Goal: Task Accomplishment & Management: Use online tool/utility

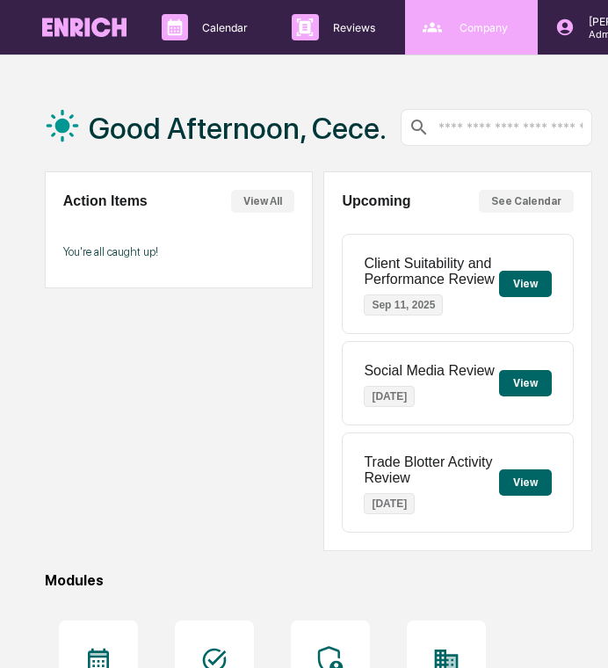
click at [461, 29] on p "Company" at bounding box center [481, 27] width 71 height 13
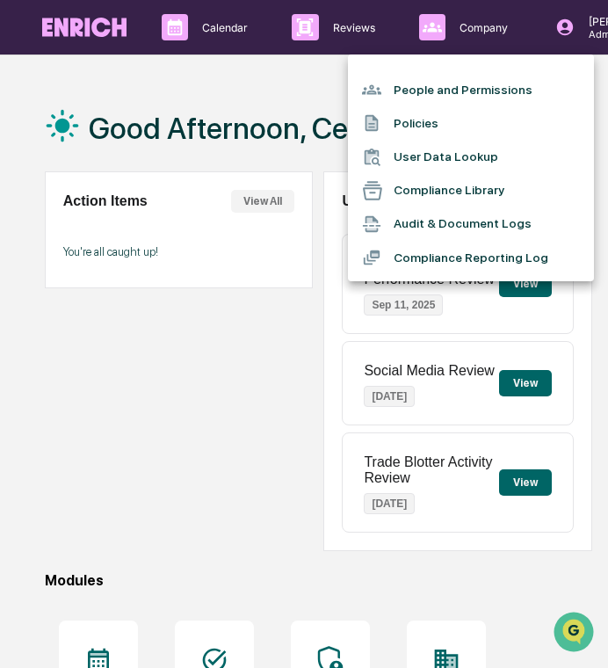
click at [444, 130] on li "Policies" at bounding box center [471, 122] width 246 height 33
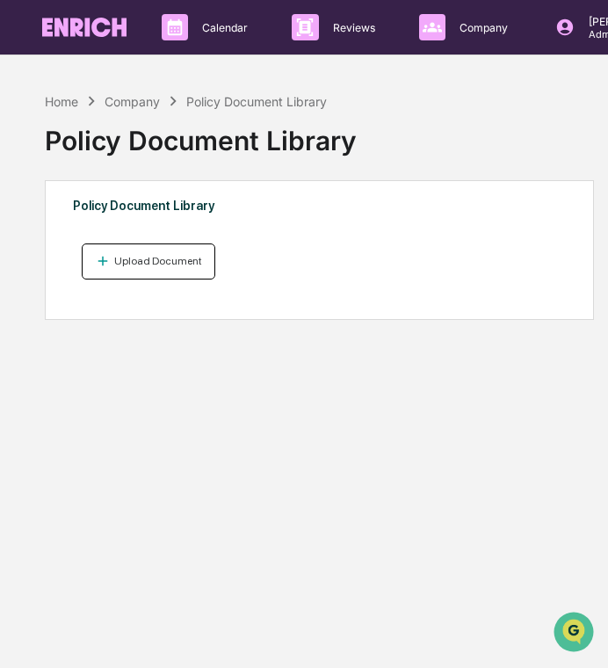
click at [208, 257] on button "Upload Document" at bounding box center [149, 262] width 135 height 36
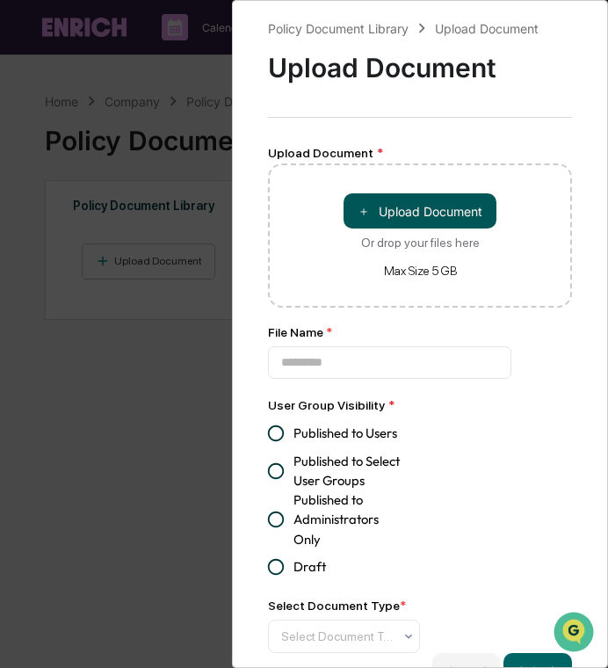
click at [430, 218] on button "＋ Upload Document" at bounding box center [420, 210] width 153 height 35
type input "**********"
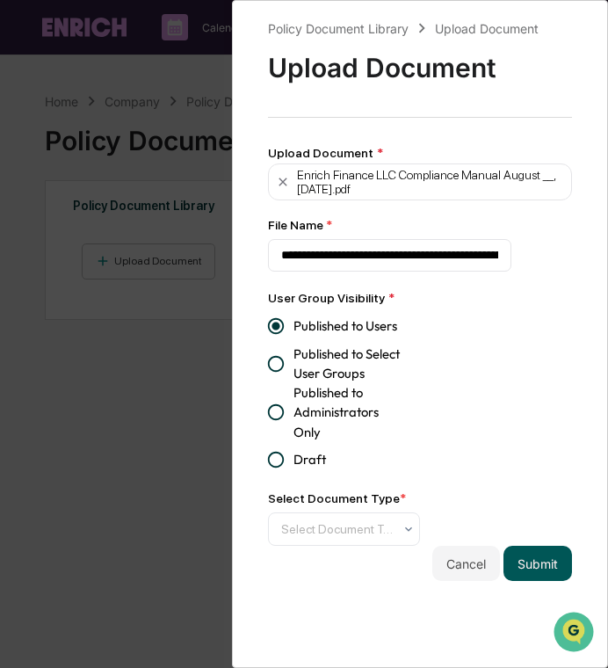
click at [531, 554] on button "Submit" at bounding box center [538, 563] width 69 height 35
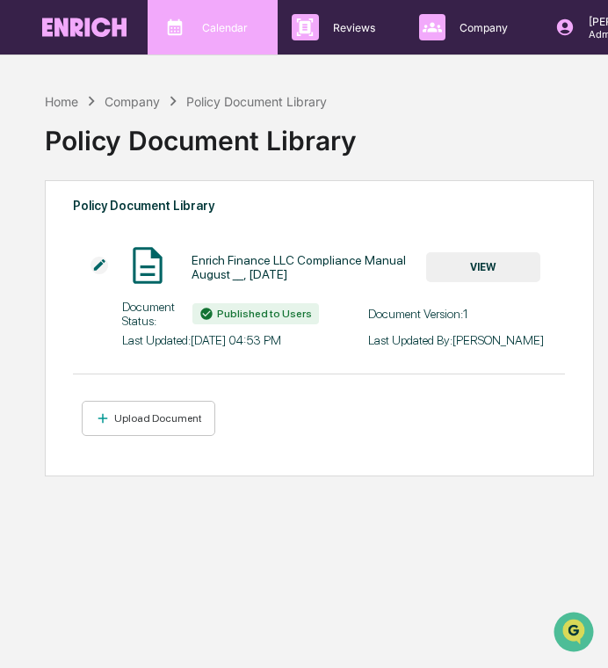
click at [214, 26] on p "Calendar" at bounding box center [222, 27] width 69 height 13
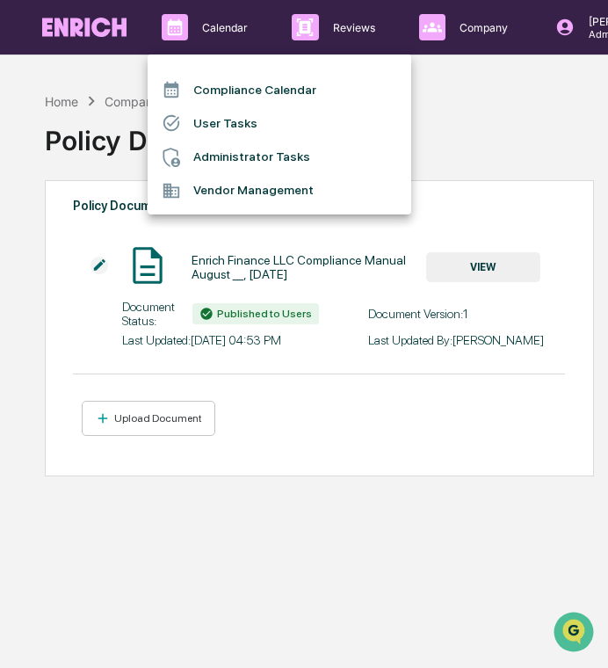
click at [271, 120] on li "User Tasks" at bounding box center [280, 122] width 264 height 33
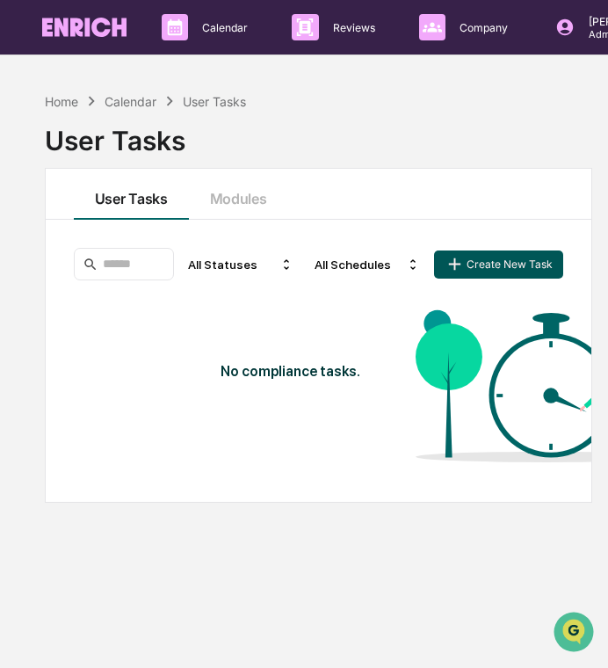
click at [471, 269] on button "Create New Task" at bounding box center [498, 265] width 128 height 28
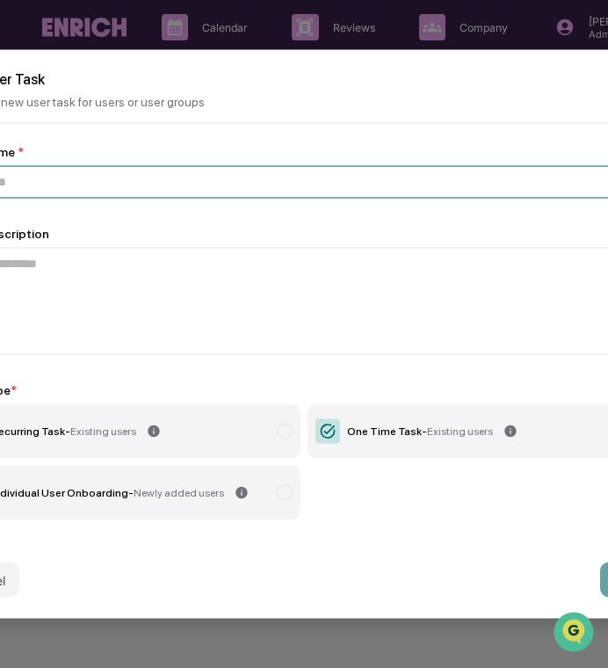
click at [283, 176] on input at bounding box center [304, 182] width 705 height 33
paste input "**********"
type input "**********"
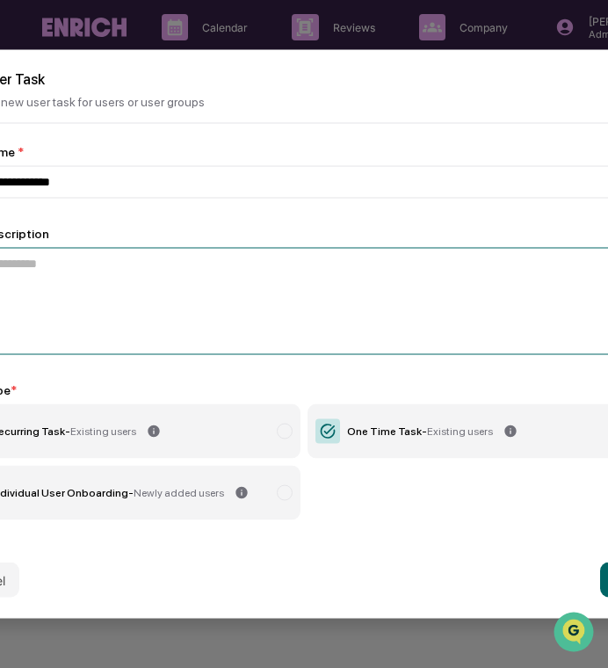
click at [319, 283] on textarea at bounding box center [304, 301] width 705 height 107
paste textarea "**********"
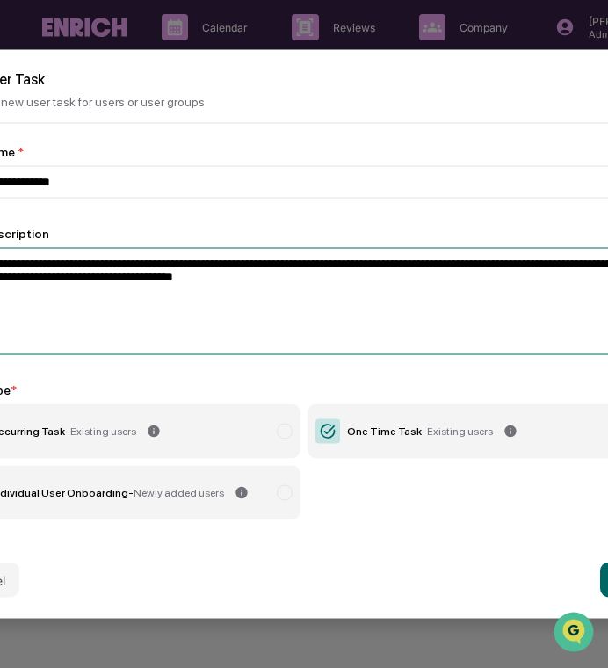
type textarea "**********"
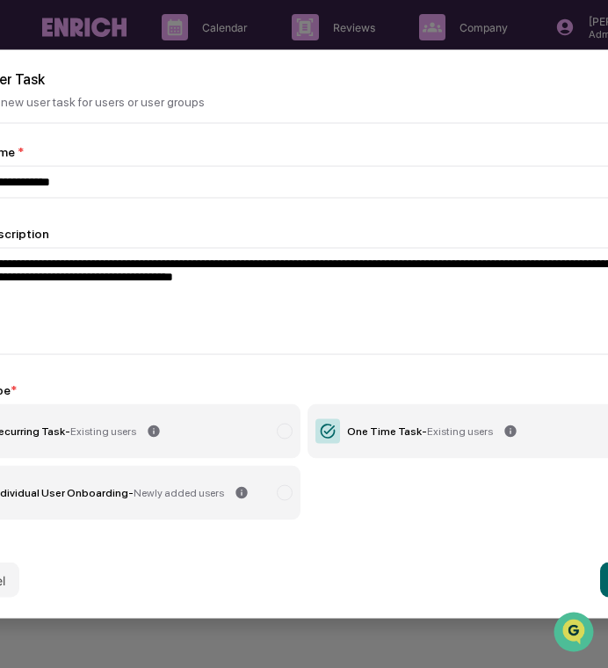
click at [400, 430] on div "One Time Task - Existing users" at bounding box center [420, 432] width 146 height 12
click at [187, 493] on span "Newly added users" at bounding box center [179, 493] width 91 height 12
click at [600, 583] on div "Cancel Next" at bounding box center [304, 580] width 747 height 77
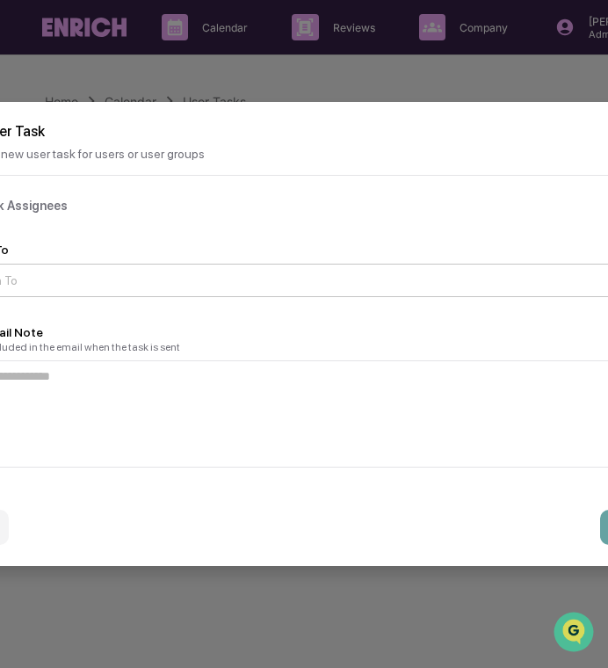
click at [358, 280] on div at bounding box center [297, 281] width 665 height 18
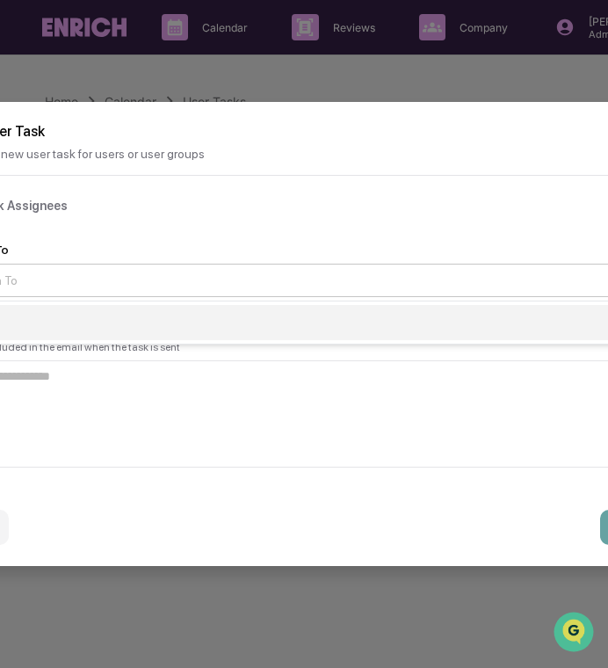
click at [342, 321] on div "Users" at bounding box center [304, 322] width 703 height 35
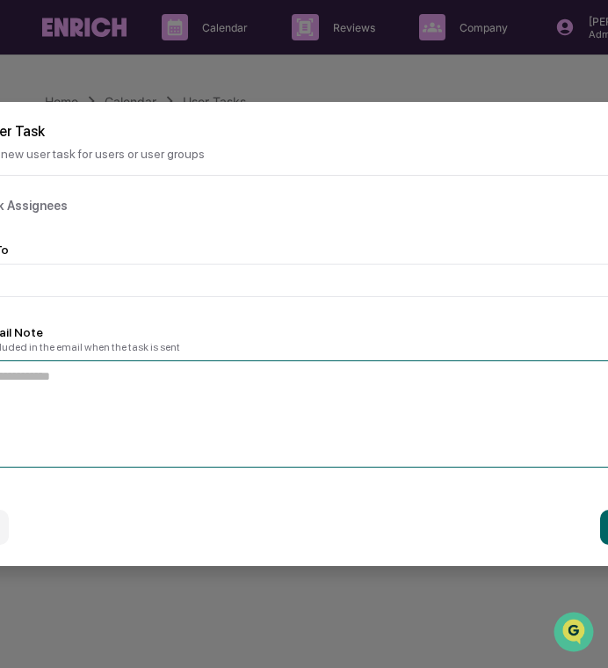
click at [424, 387] on textarea at bounding box center [304, 413] width 705 height 107
paste textarea "**********"
type textarea "**********"
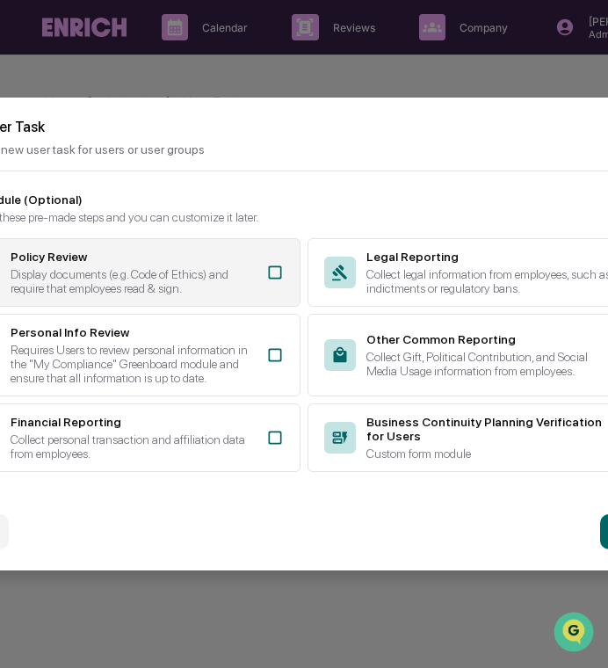
click at [229, 267] on div "Display documents (e.g. Code of Ethics) and require that employees read & sign." at bounding box center [133, 281] width 245 height 28
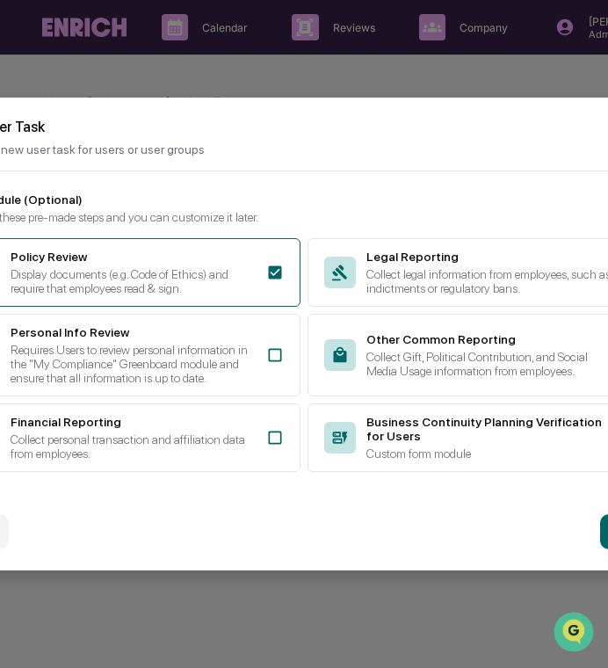
click at [229, 409] on div "Policy Review Display documents (e.g. Code of Ethics) and require that employee…" at bounding box center [304, 355] width 705 height 234
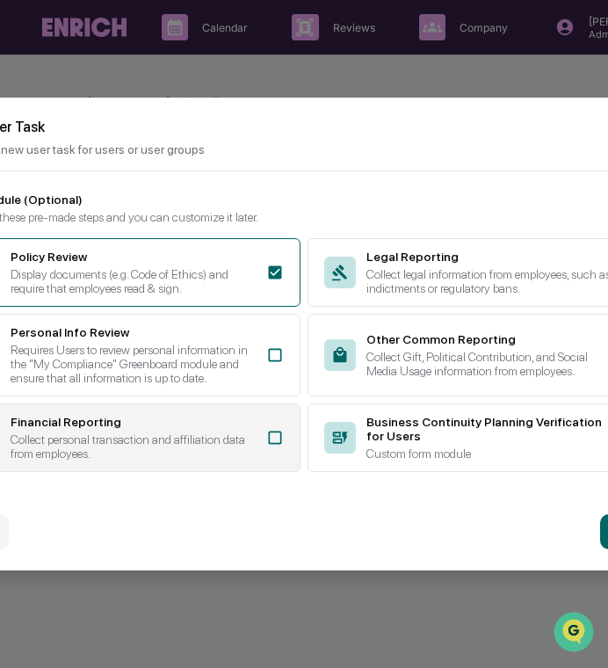
click at [237, 454] on div "Collect personal transaction and affiliation data from employees." at bounding box center [133, 447] width 245 height 28
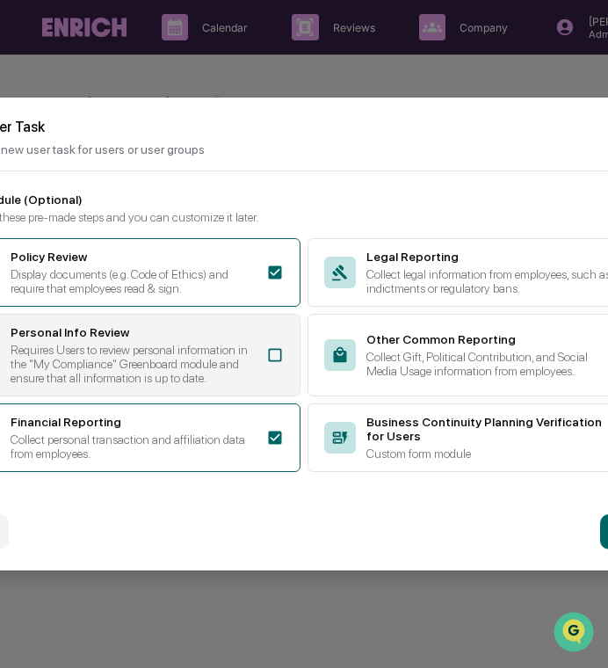
click at [271, 376] on div "Personal Info Review Requires Users to review personal information in the "My C…" at bounding box center [126, 355] width 349 height 83
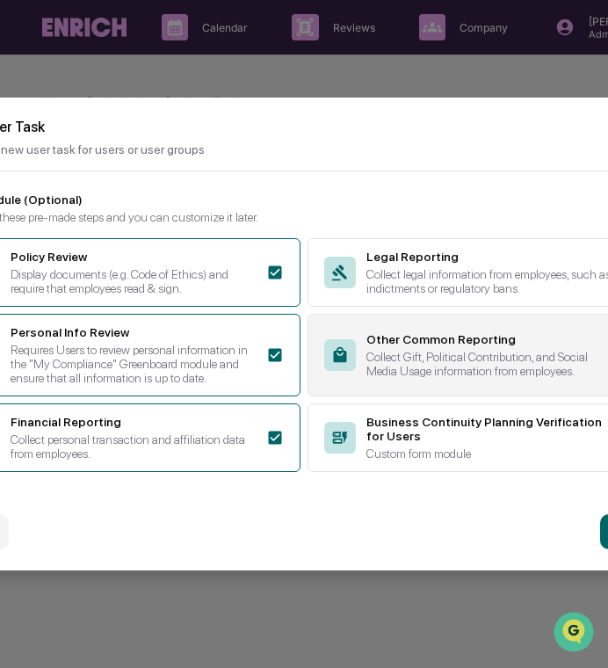
click at [309, 375] on div "Other Common Reporting Collect Gift, Political Contribution, and Social Media U…" at bounding box center [482, 355] width 349 height 83
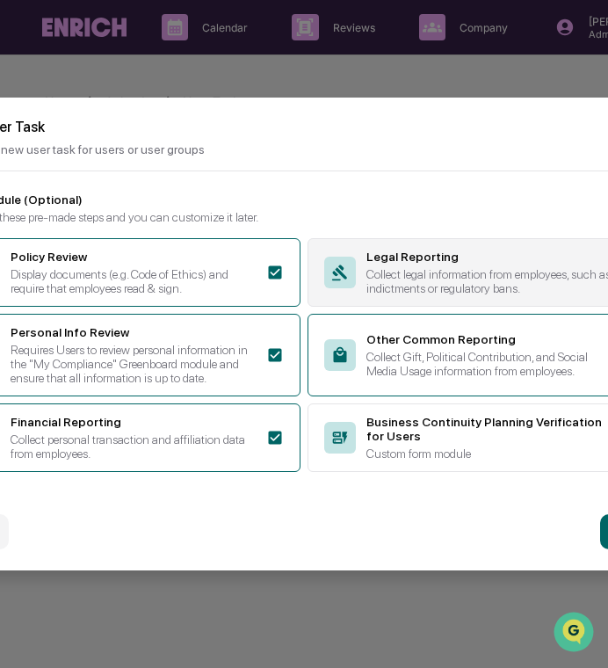
click at [389, 267] on div "Collect legal information from employees, such as indictments or regulatory ban…" at bounding box center [489, 281] width 245 height 28
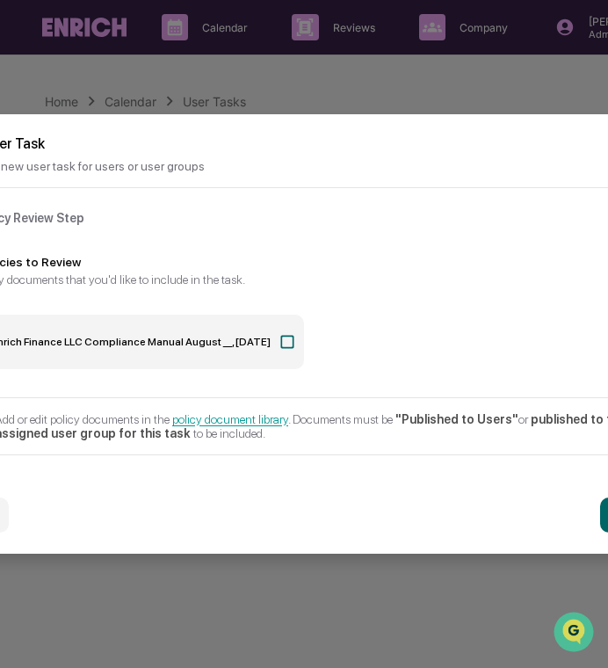
click at [288, 341] on icon at bounding box center [288, 342] width 18 height 18
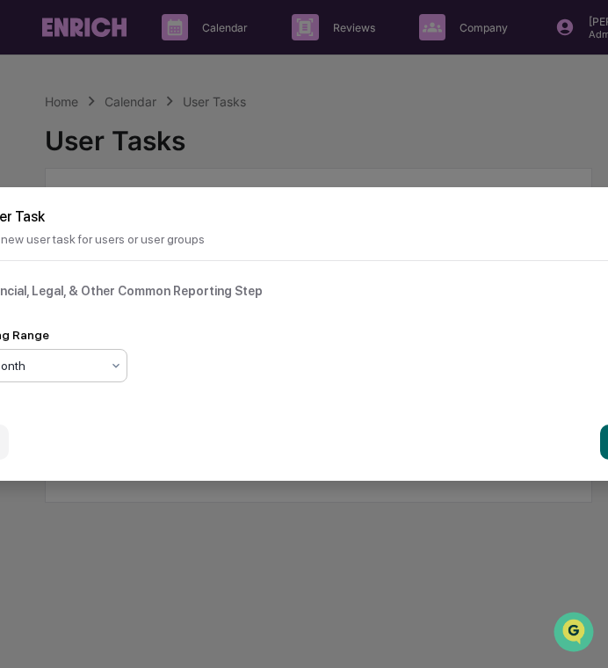
click at [105, 375] on div "Past Month" at bounding box center [32, 365] width 153 height 25
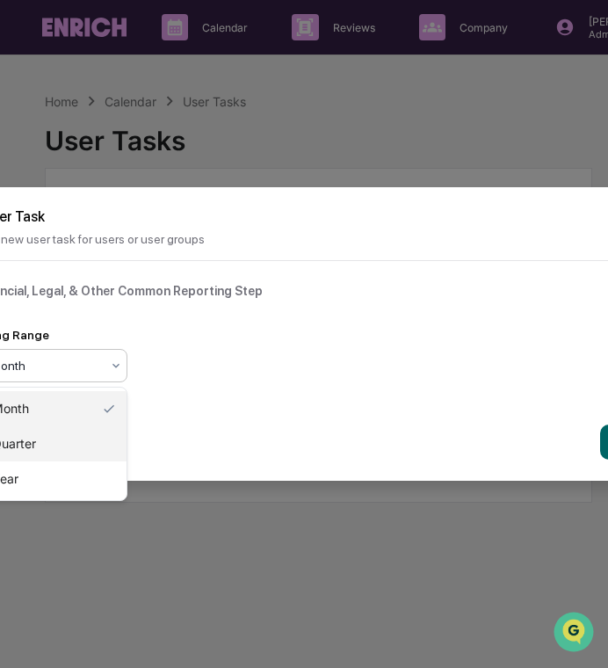
click at [98, 451] on div "Past Quarter" at bounding box center [40, 443] width 174 height 35
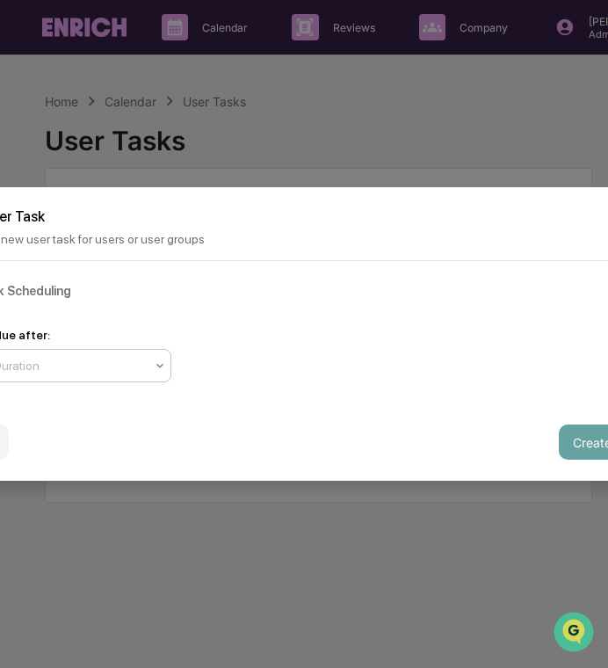
click at [83, 375] on div "Task Duration" at bounding box center [54, 365] width 197 height 25
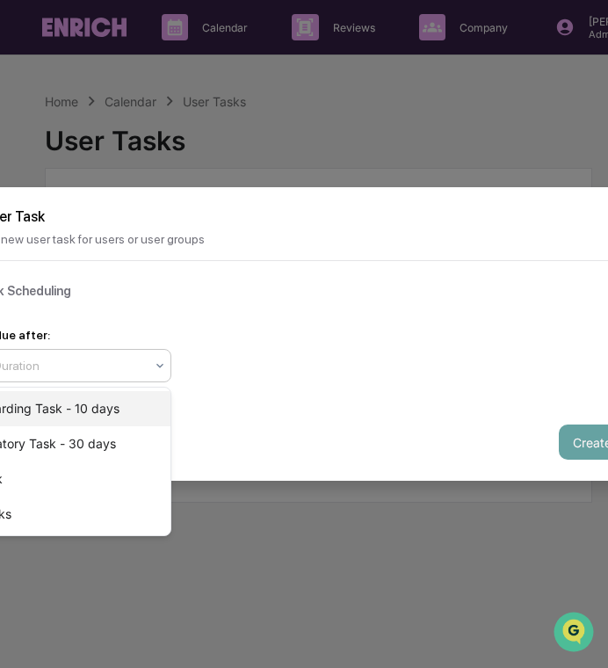
click at [113, 414] on div "Onboarding Task - 10 days" at bounding box center [62, 408] width 218 height 35
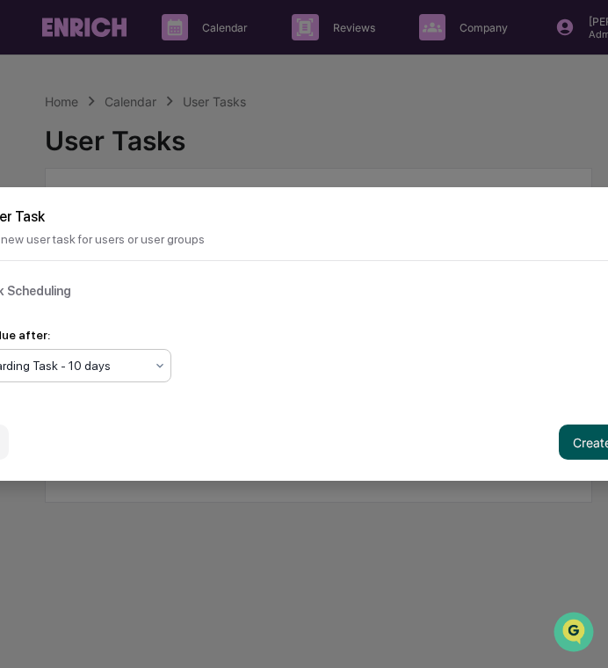
click at [567, 446] on button "Create Task" at bounding box center [608, 442] width 98 height 35
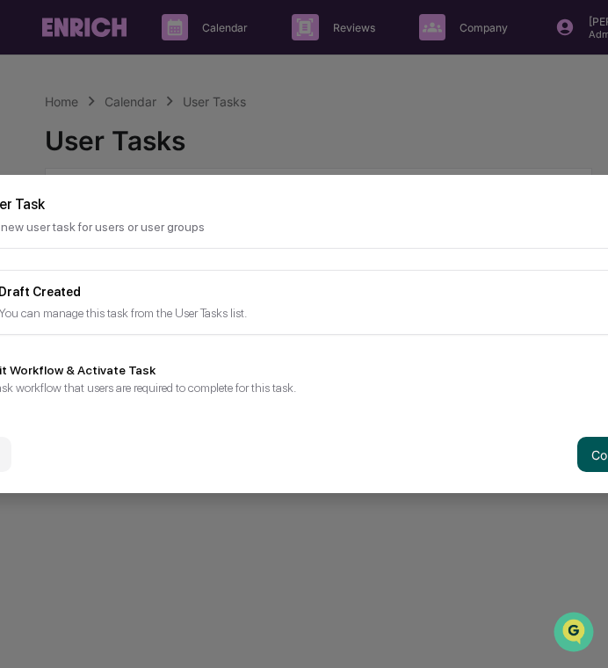
click at [590, 460] on button "Continue" at bounding box center [617, 454] width 79 height 35
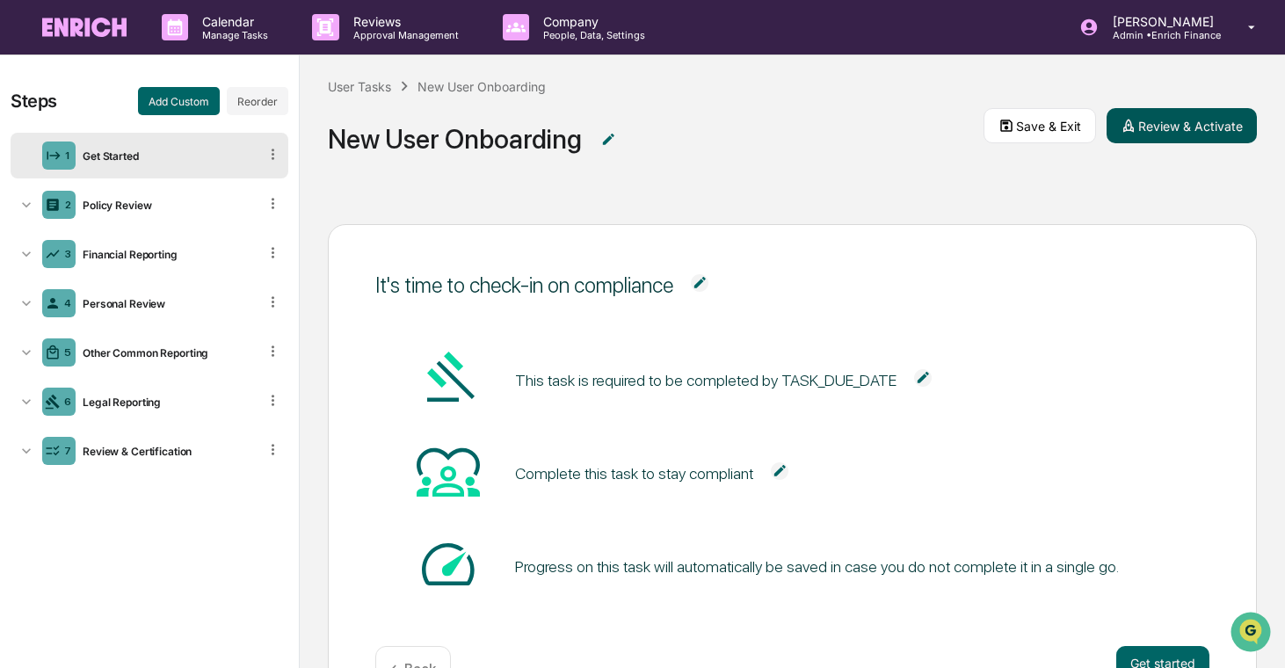
click at [608, 140] on button "Review & Activate" at bounding box center [1182, 125] width 150 height 35
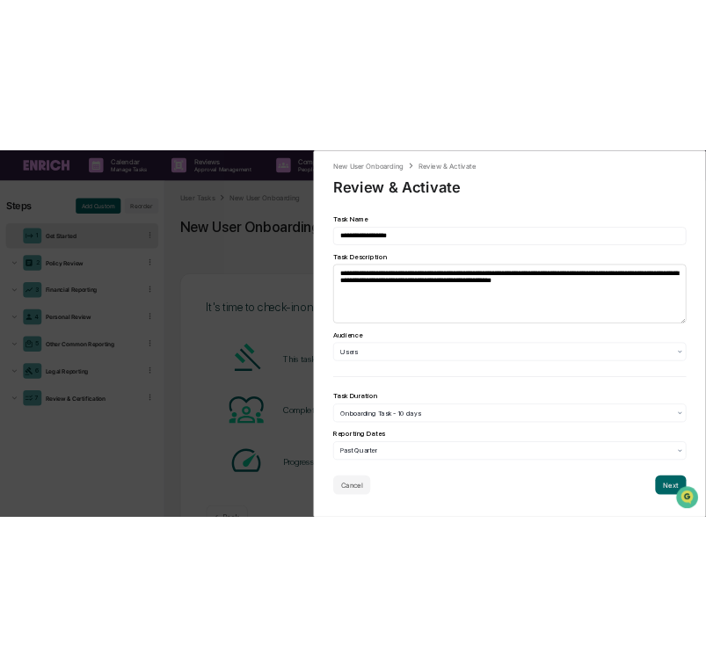
scroll to position [1, 0]
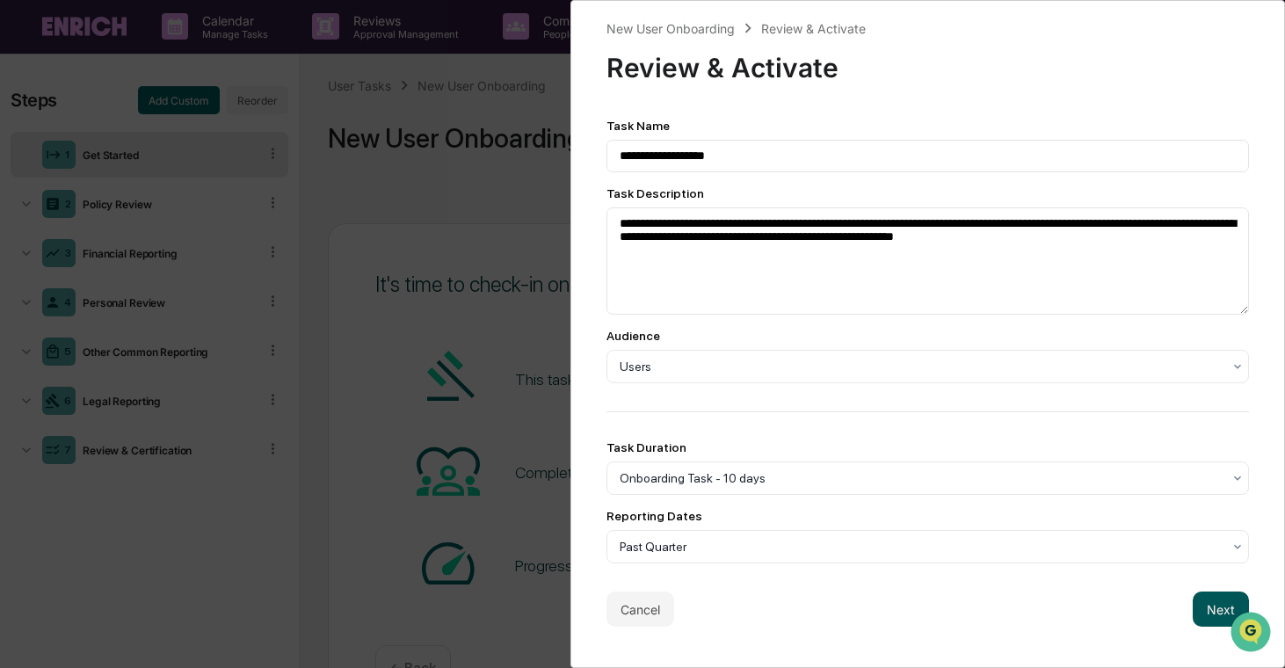
click at [608, 606] on button "Next" at bounding box center [1221, 609] width 56 height 35
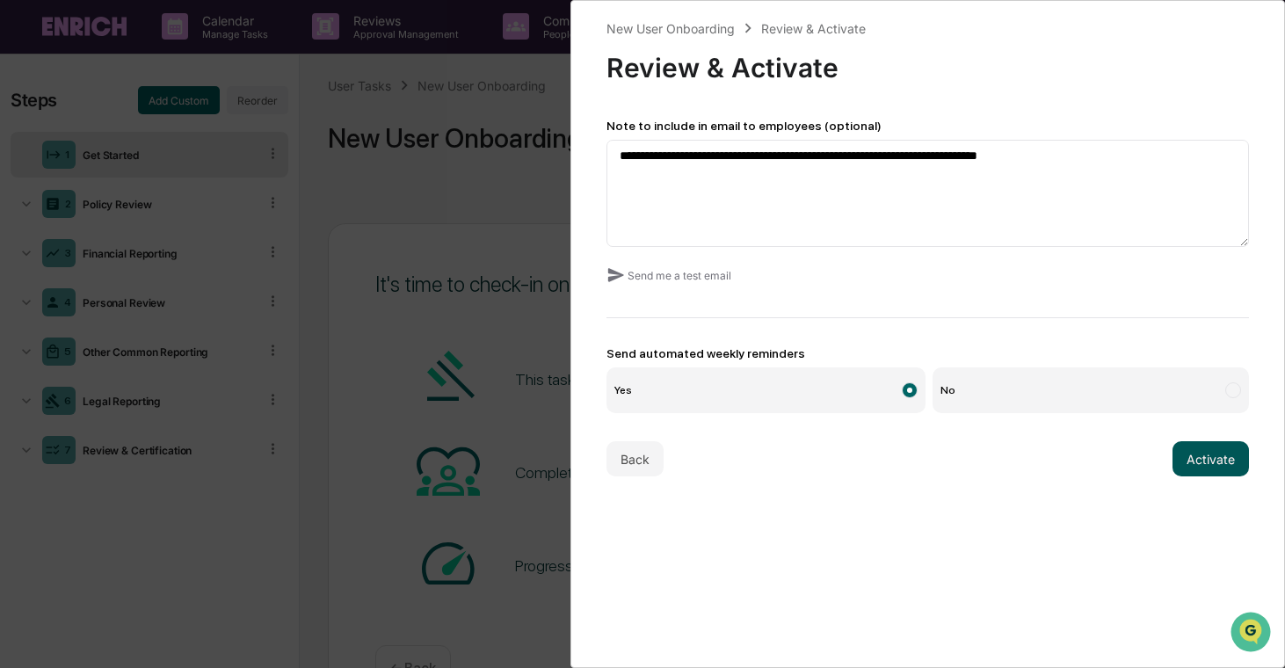
click at [608, 460] on button "Activate" at bounding box center [1211, 458] width 76 height 35
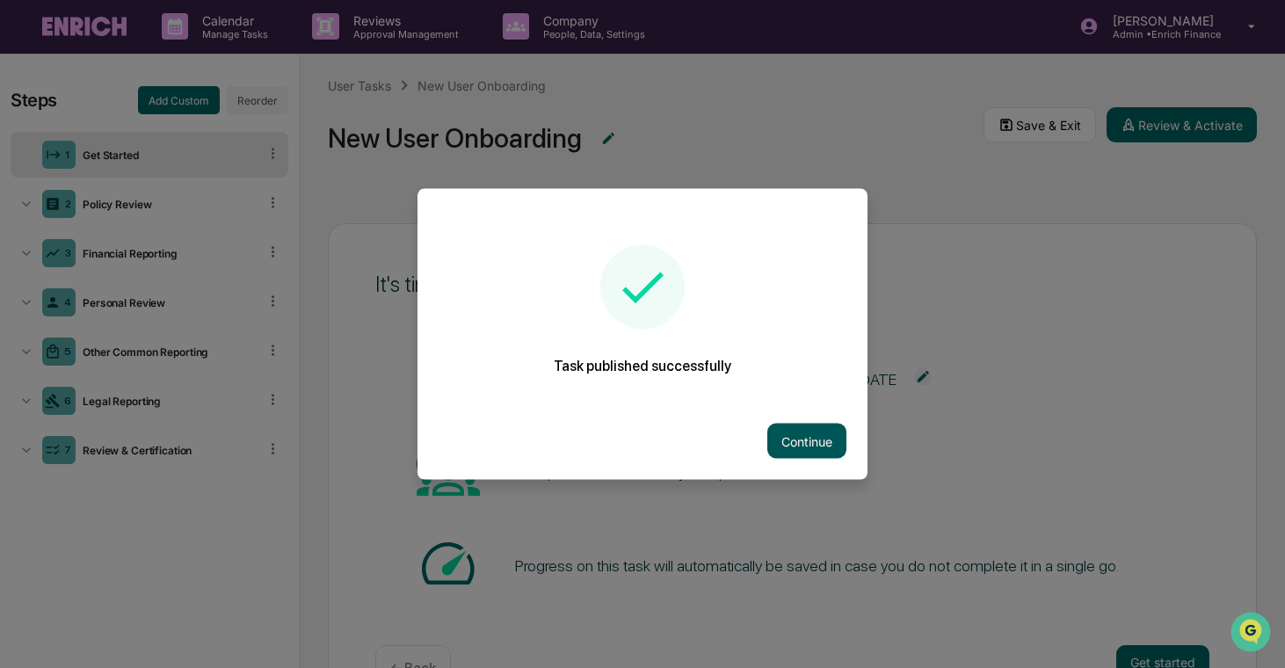
click at [608, 426] on button "Continue" at bounding box center [807, 441] width 79 height 35
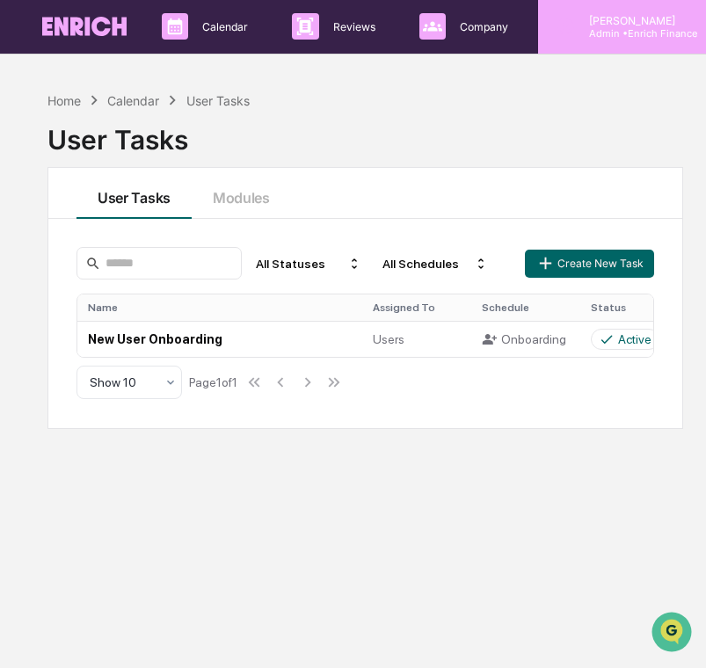
click at [608, 52] on div "[PERSON_NAME] Admin • Enrich Finance" at bounding box center [649, 26] width 222 height 55
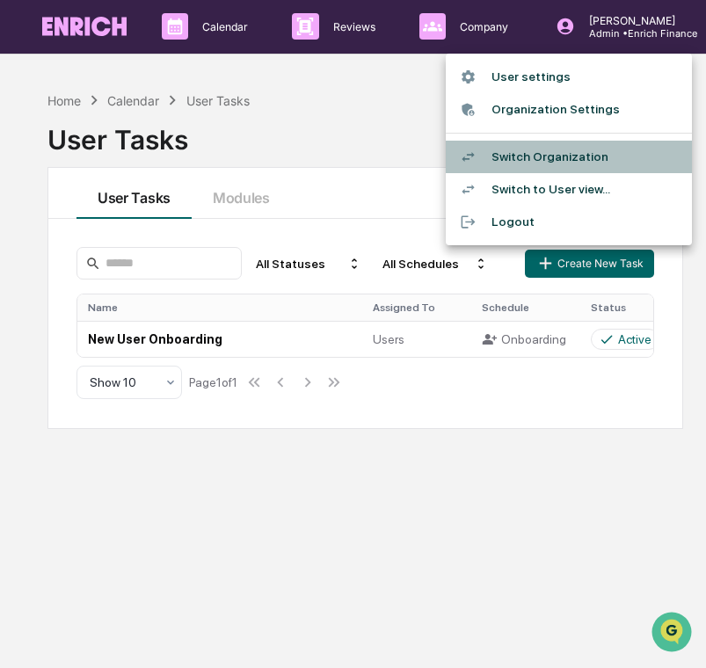
click at [605, 147] on li "Switch Organization" at bounding box center [569, 157] width 246 height 33
